Goal: Information Seeking & Learning: Learn about a topic

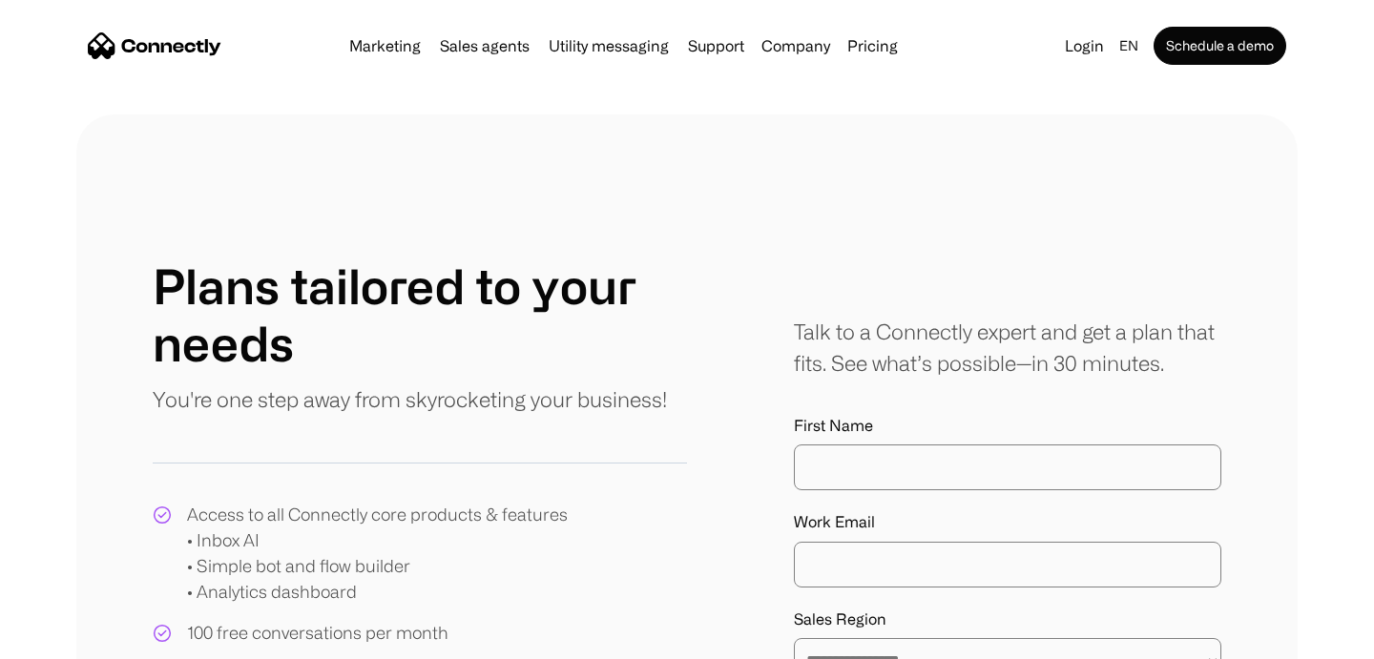
click at [845, 38] on link "Pricing" at bounding box center [873, 45] width 66 height 15
click at [861, 46] on link "Pricing" at bounding box center [873, 45] width 66 height 15
click at [859, 46] on link "Pricing" at bounding box center [873, 45] width 66 height 15
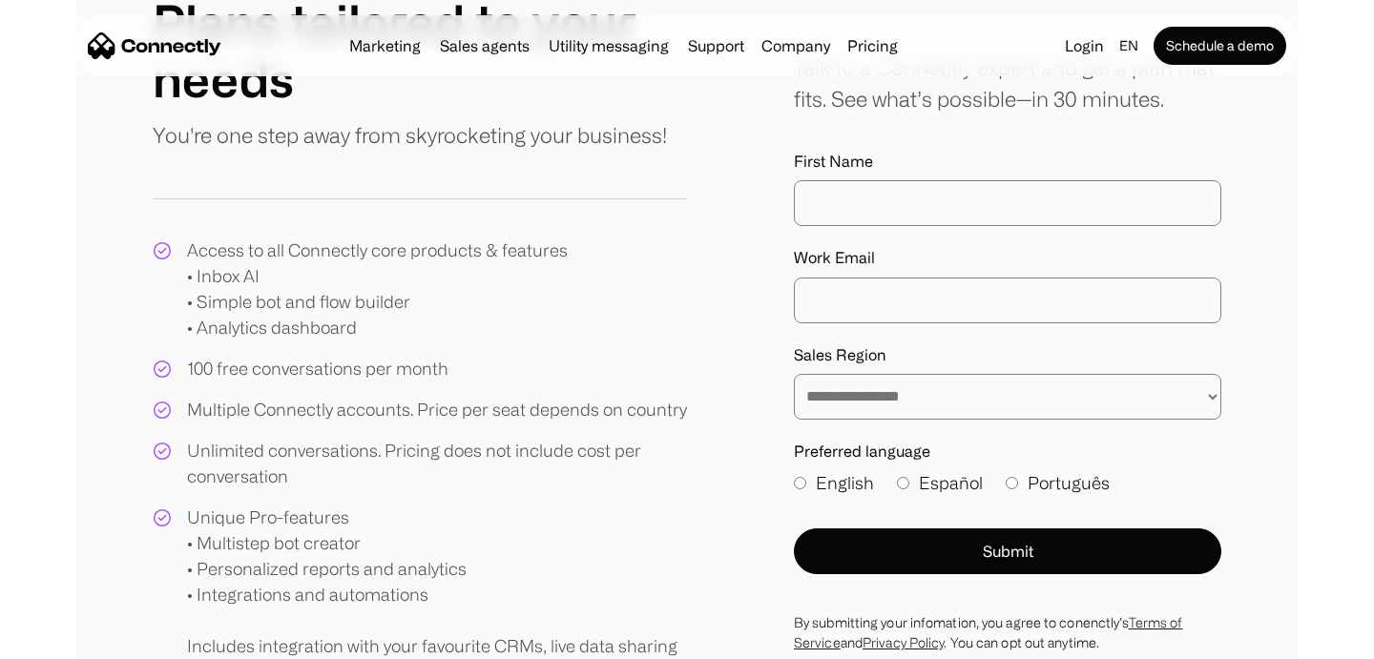
scroll to position [262, 0]
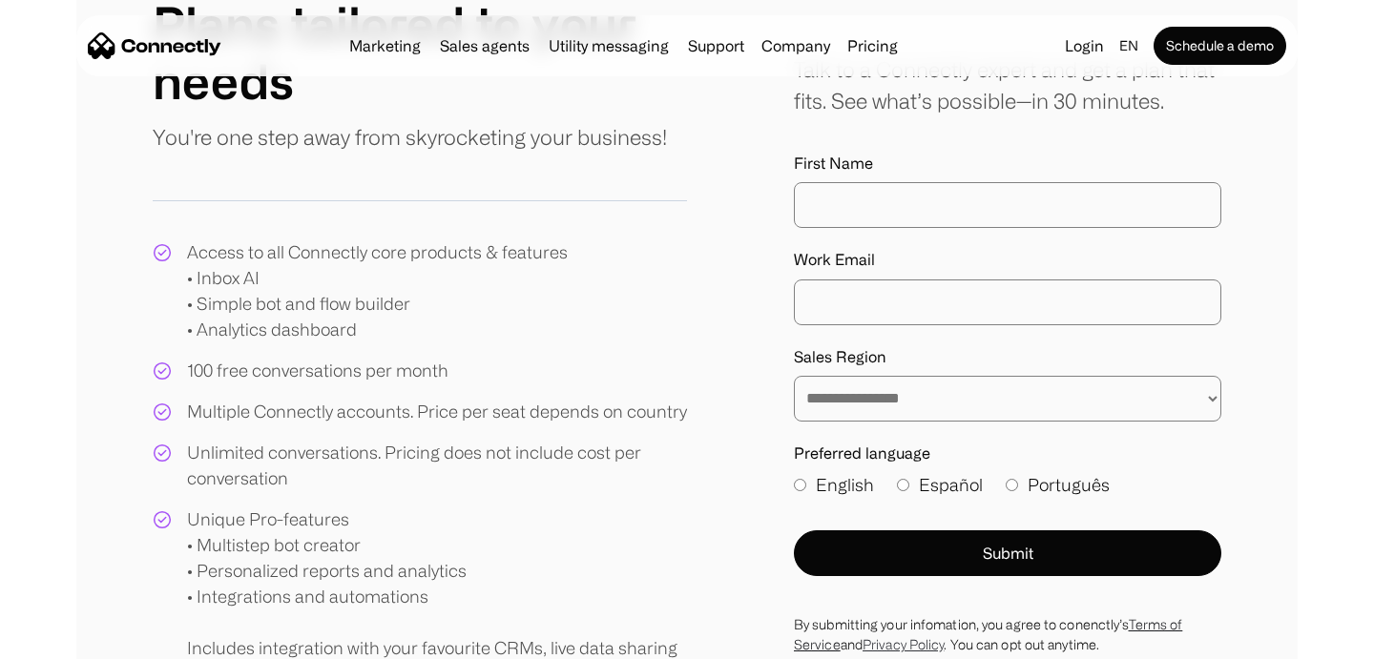
click at [933, 649] on link "Privacy Policy" at bounding box center [902, 644] width 81 height 14
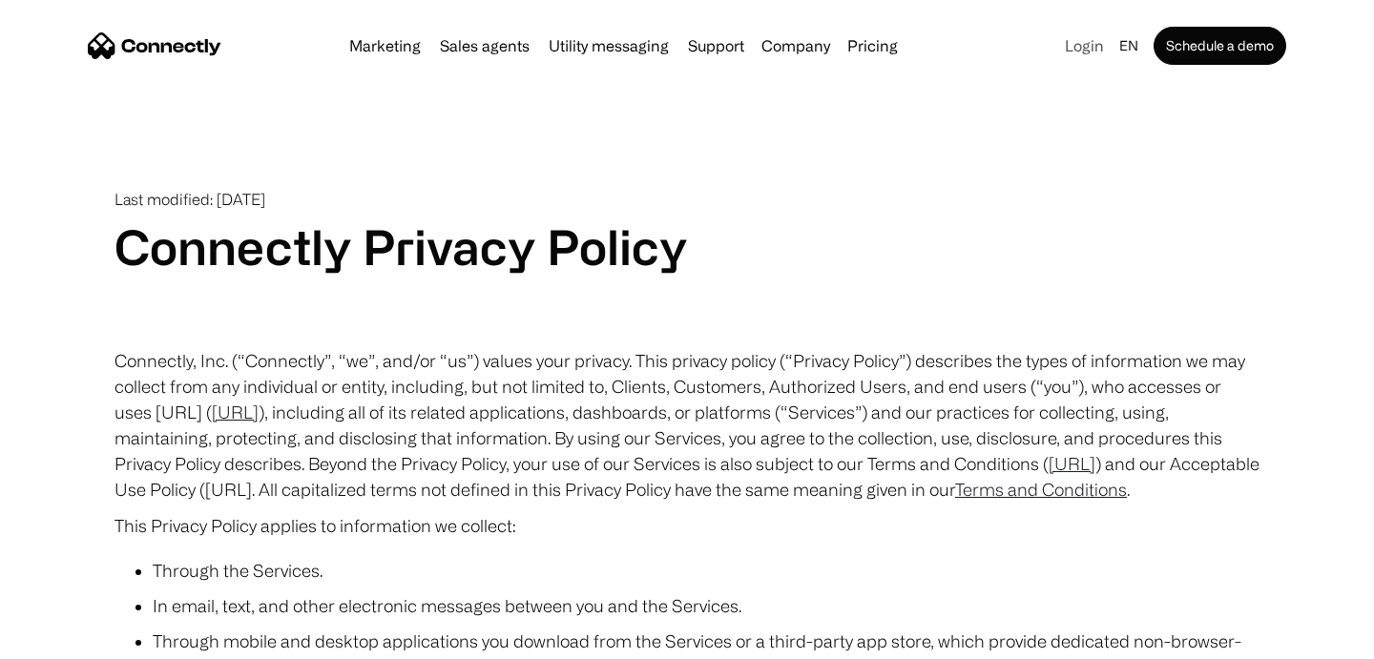
click at [1083, 52] on link "Login" at bounding box center [1084, 45] width 54 height 27
